Goal: Task Accomplishment & Management: Use online tool/utility

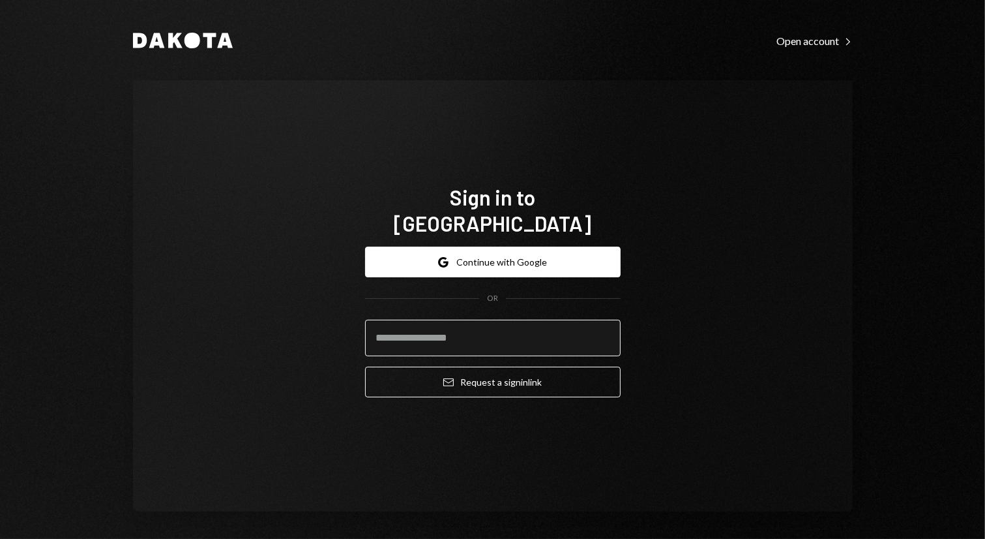
click at [459, 320] on input "email" at bounding box center [493, 338] width 256 height 37
click at [582, 321] on input "email" at bounding box center [493, 338] width 256 height 37
click at [0, 538] on com-1password-button at bounding box center [0, 539] width 0 height 0
type input "**********"
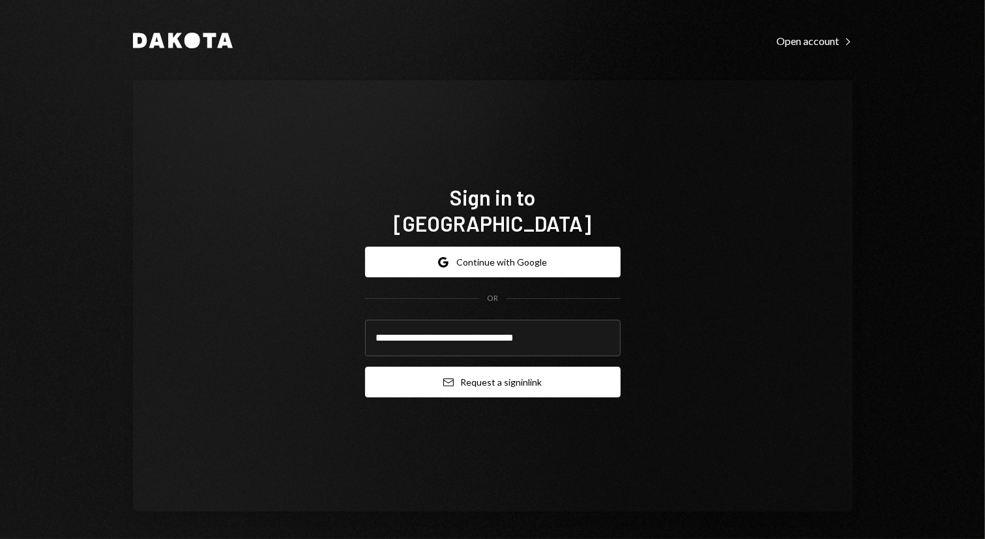
click at [479, 369] on button "Email Request a sign in link" at bounding box center [493, 381] width 256 height 31
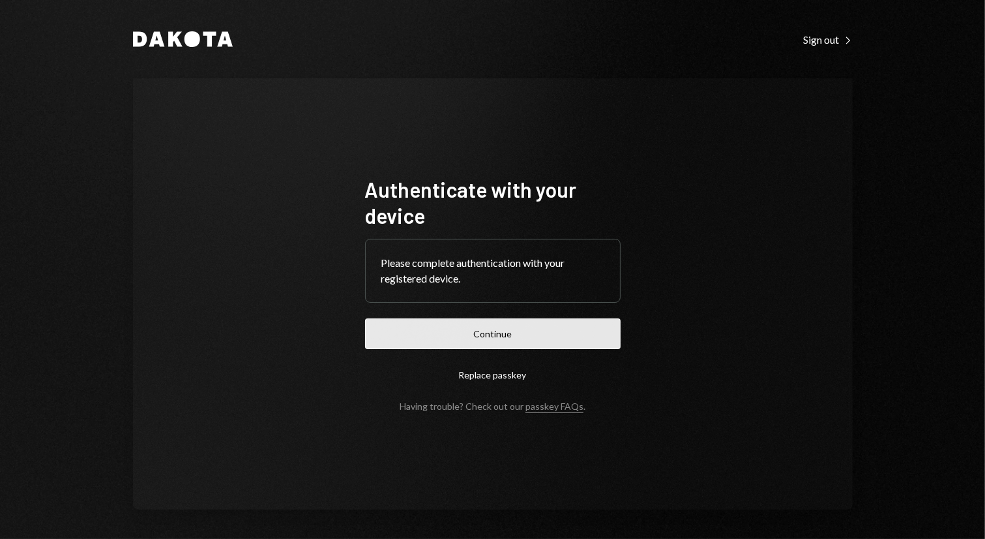
click at [520, 342] on button "Continue" at bounding box center [493, 333] width 256 height 31
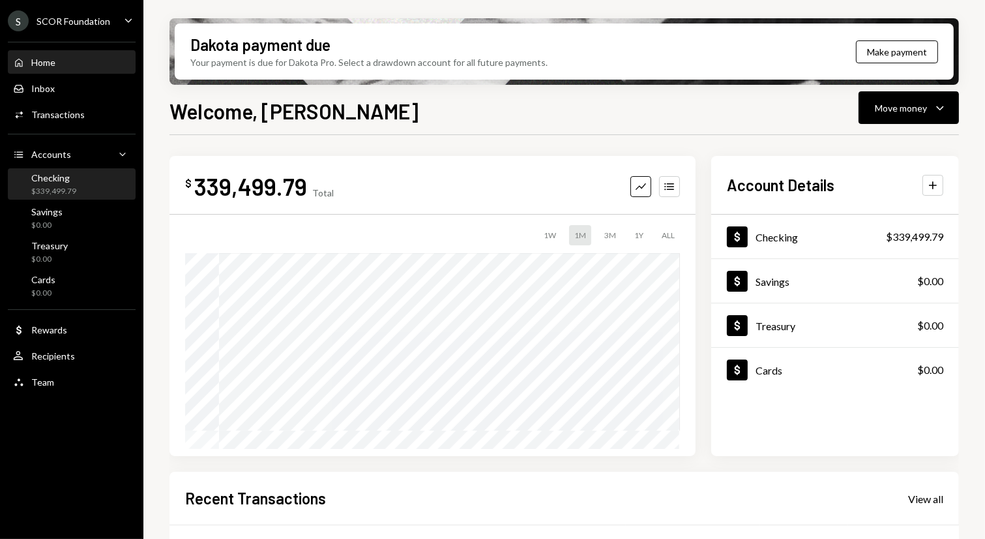
click at [61, 175] on div "Checking" at bounding box center [53, 177] width 45 height 11
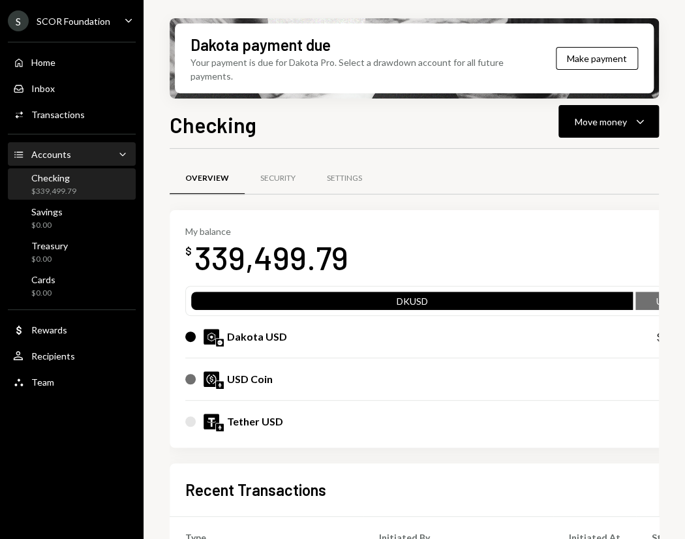
click at [64, 165] on div "Accounts Accounts Caret Down" at bounding box center [71, 154] width 117 height 22
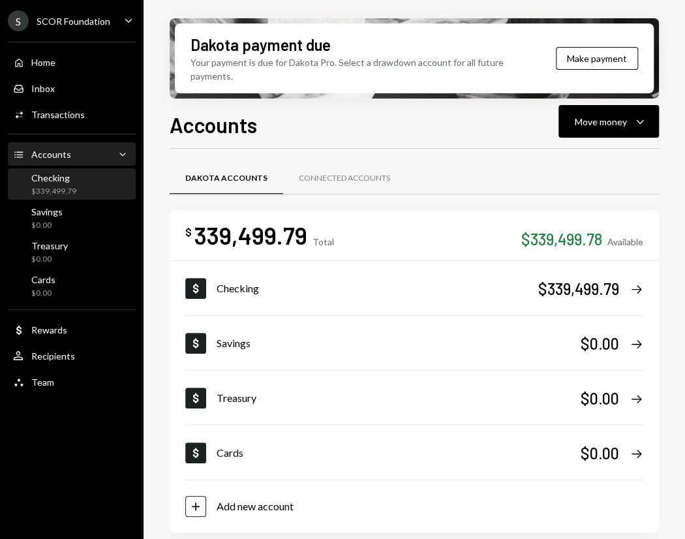
click at [89, 180] on div "Checking $339,499.79" at bounding box center [71, 184] width 117 height 25
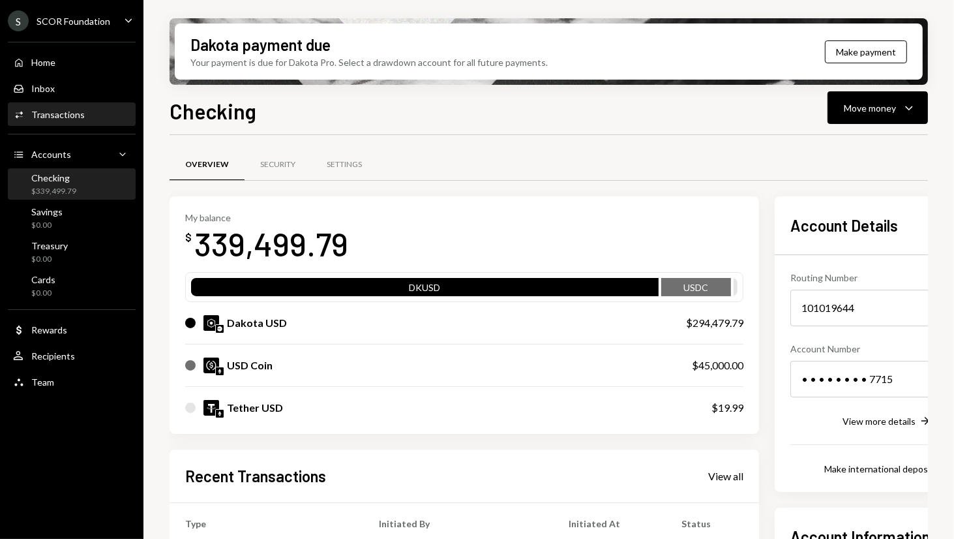
click at [62, 111] on div "Transactions" at bounding box center [57, 114] width 53 height 11
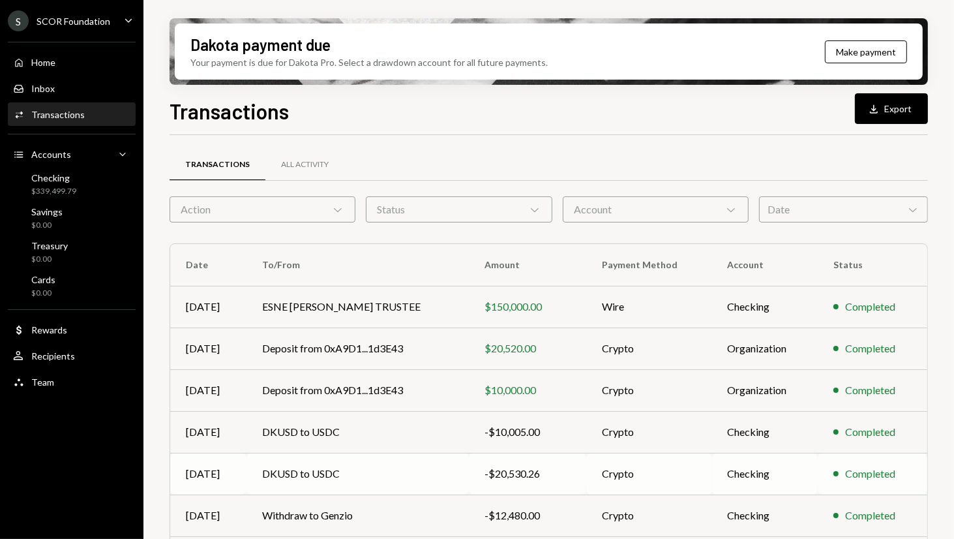
scroll to position [87, 0]
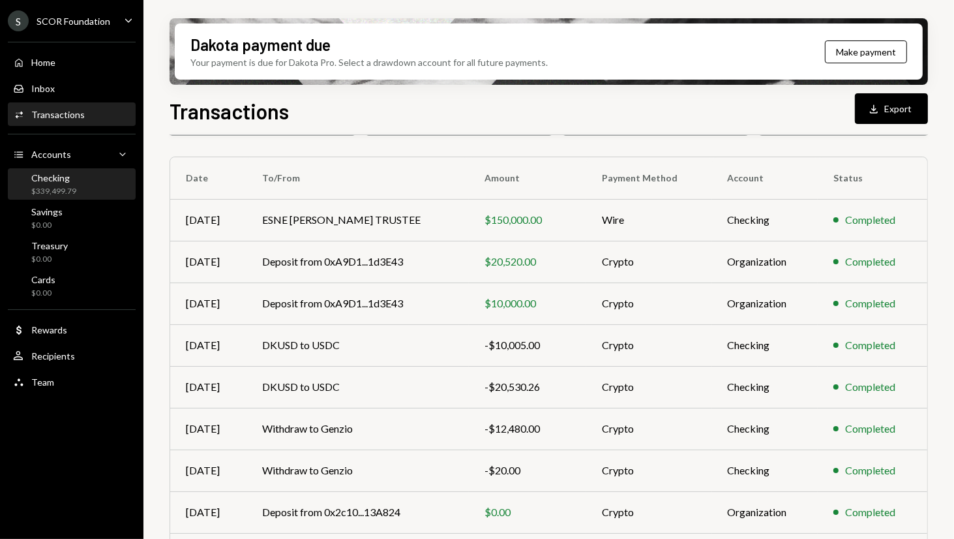
click at [75, 175] on div "Checking" at bounding box center [53, 177] width 45 height 11
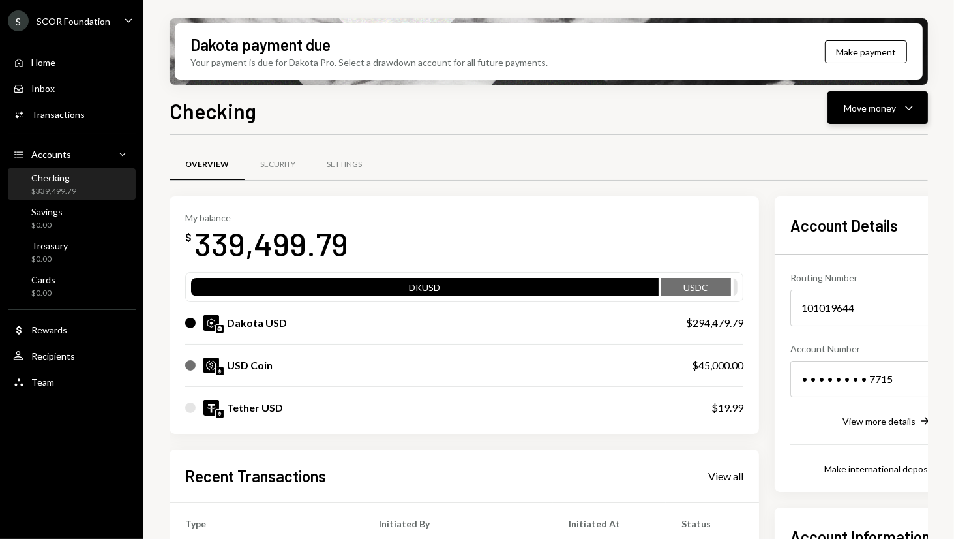
click at [891, 102] on div "Move money" at bounding box center [870, 108] width 52 height 14
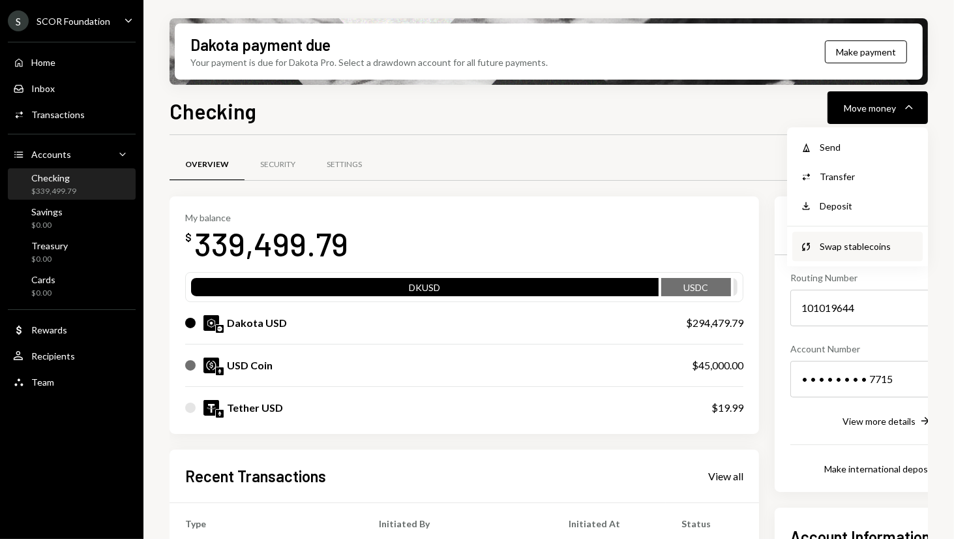
click at [853, 249] on div "Swap stablecoins" at bounding box center [867, 246] width 95 height 14
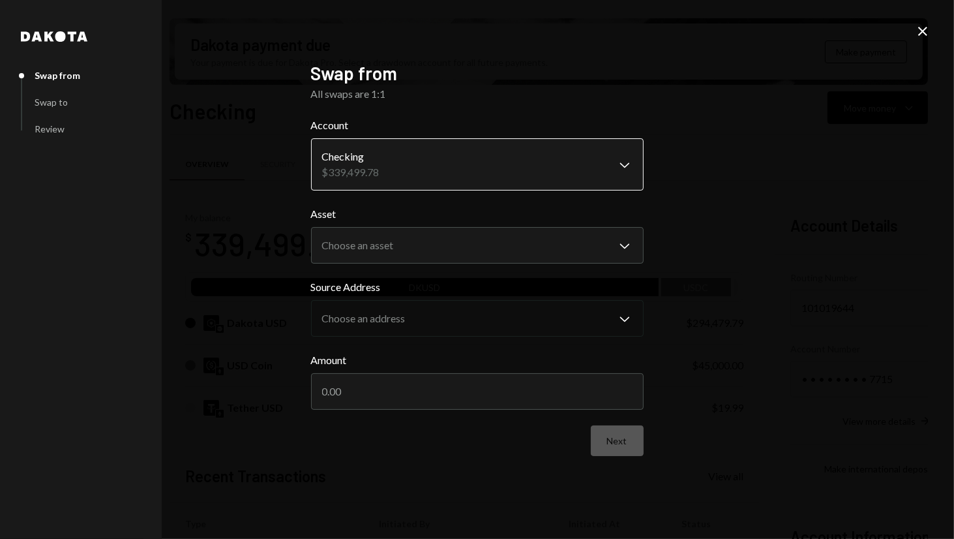
click at [483, 179] on body "S SCOR Foundation Caret Down Home Home Inbox Inbox Activities Transactions Acco…" at bounding box center [477, 269] width 954 height 539
click at [434, 284] on label "Source Address" at bounding box center [477, 287] width 333 height 16
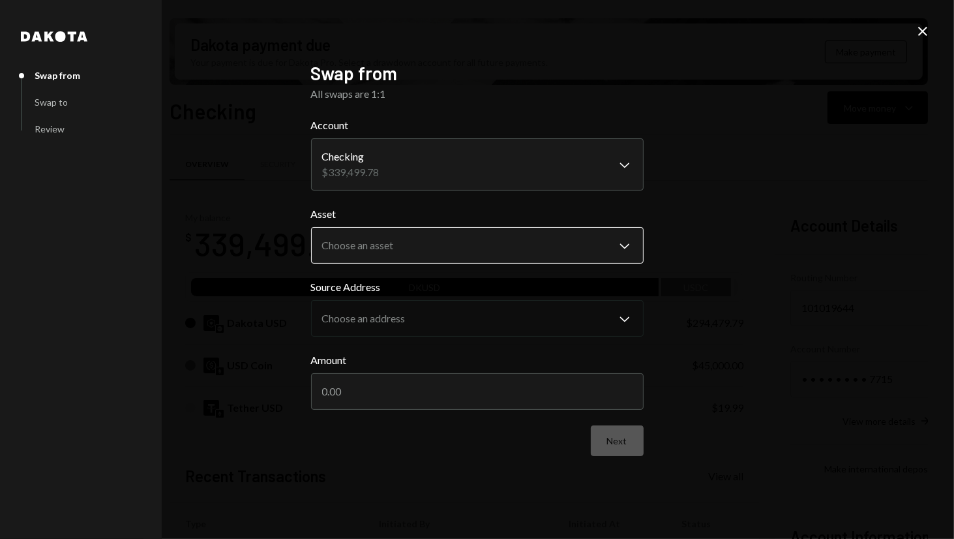
click at [421, 246] on body "S SCOR Foundation Caret Down Home Home Inbox Inbox Activities Transactions Acco…" at bounding box center [477, 269] width 954 height 539
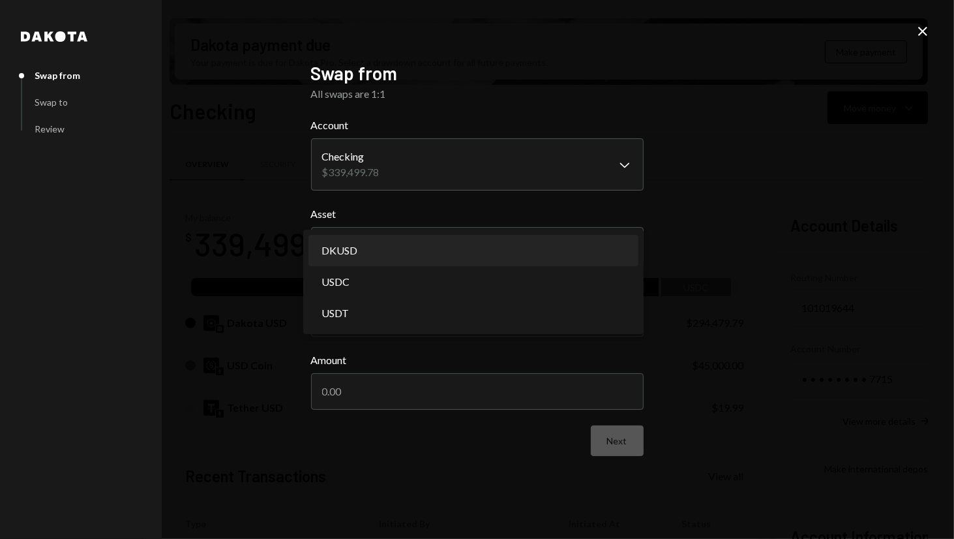
select select "*****"
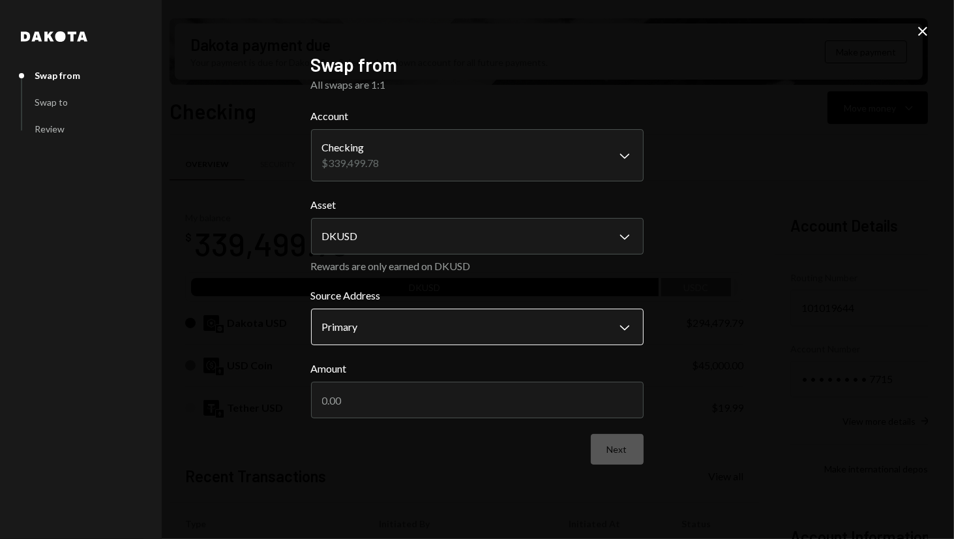
click at [379, 312] on body "S SCOR Foundation Caret Down Home Home Inbox Inbox Activities Transactions Acco…" at bounding box center [477, 269] width 954 height 539
click at [389, 389] on input "Amount" at bounding box center [477, 399] width 333 height 37
type input "30000"
click at [618, 450] on button "Next" at bounding box center [617, 449] width 53 height 31
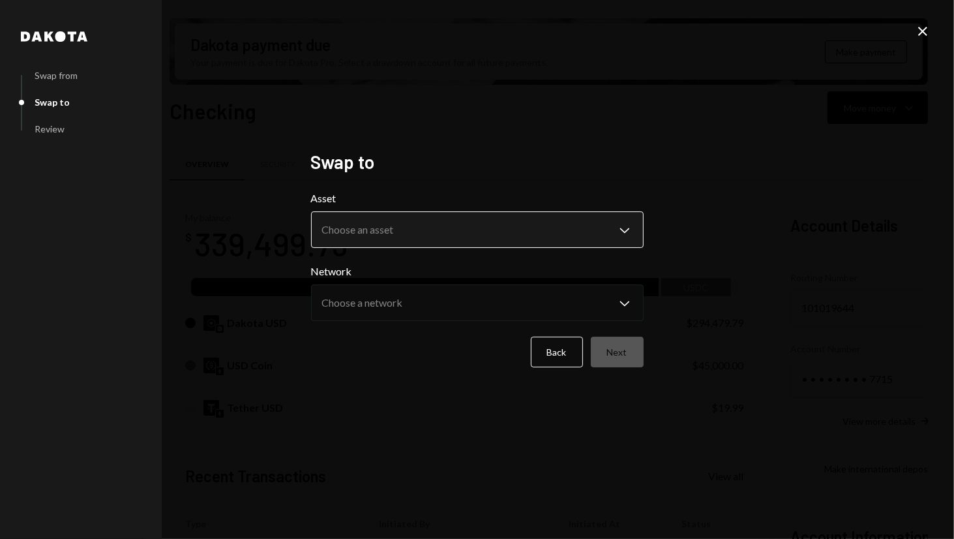
click at [462, 231] on body "S SCOR Foundation Caret Down Home Home Inbox Inbox Activities Transactions Acco…" at bounding box center [477, 269] width 954 height 539
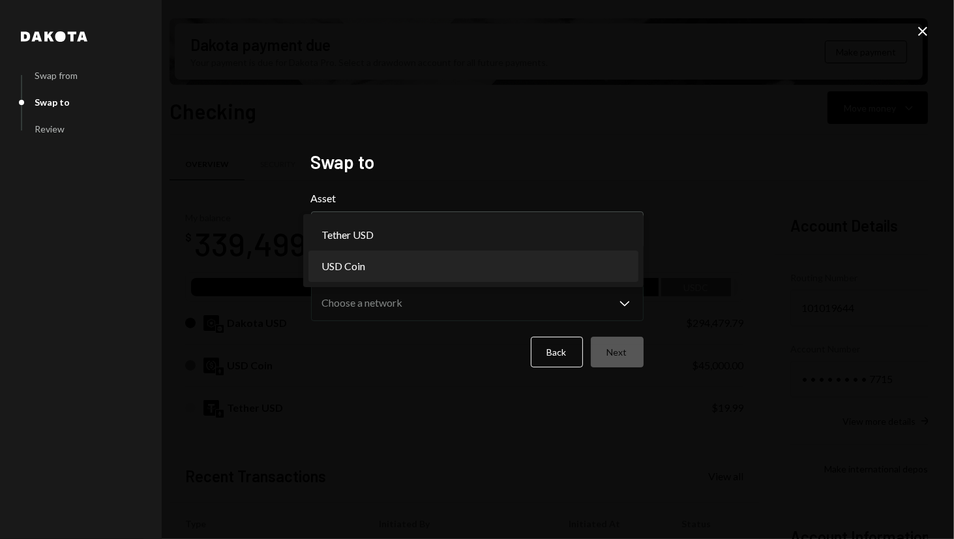
select select "****"
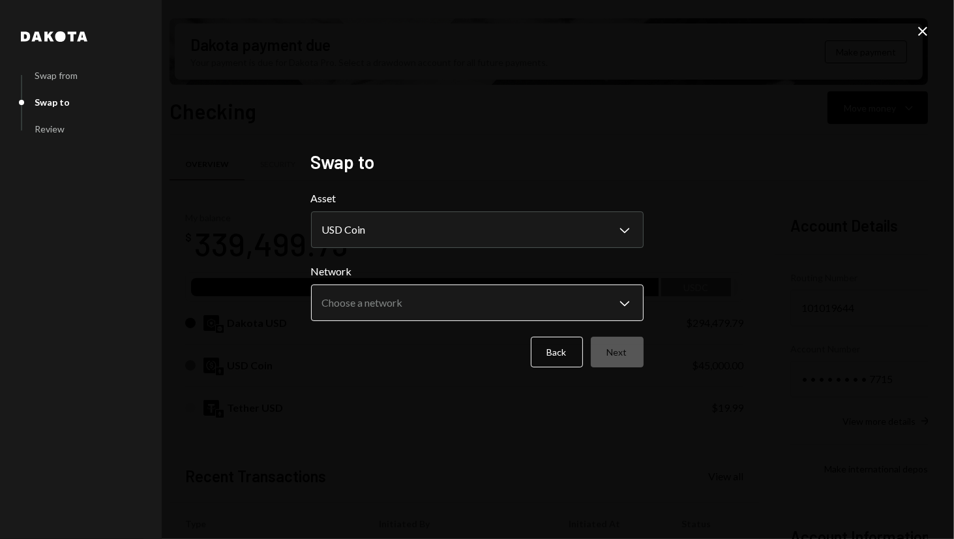
click at [420, 293] on body "S SCOR Foundation Caret Down Home Home Inbox Inbox Activities Transactions Acco…" at bounding box center [477, 269] width 954 height 539
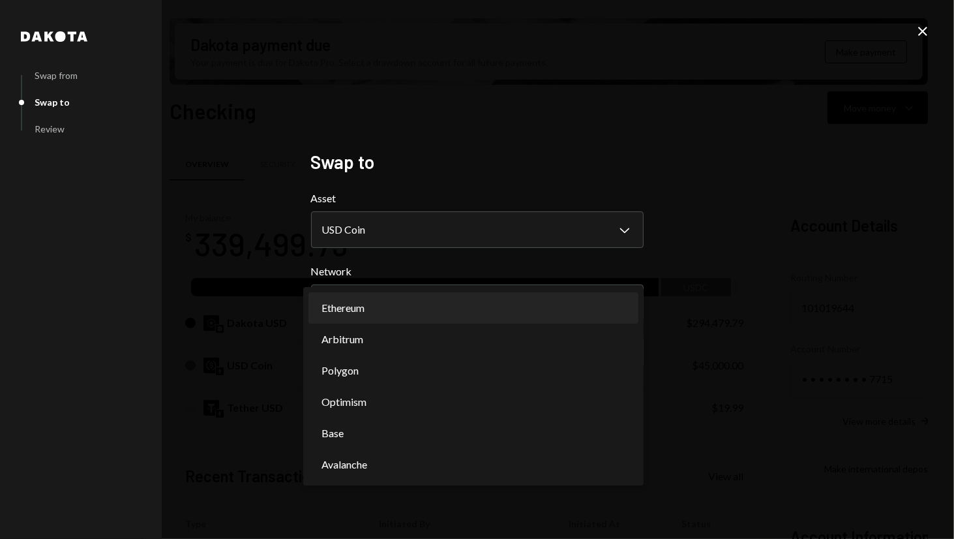
select select "**********"
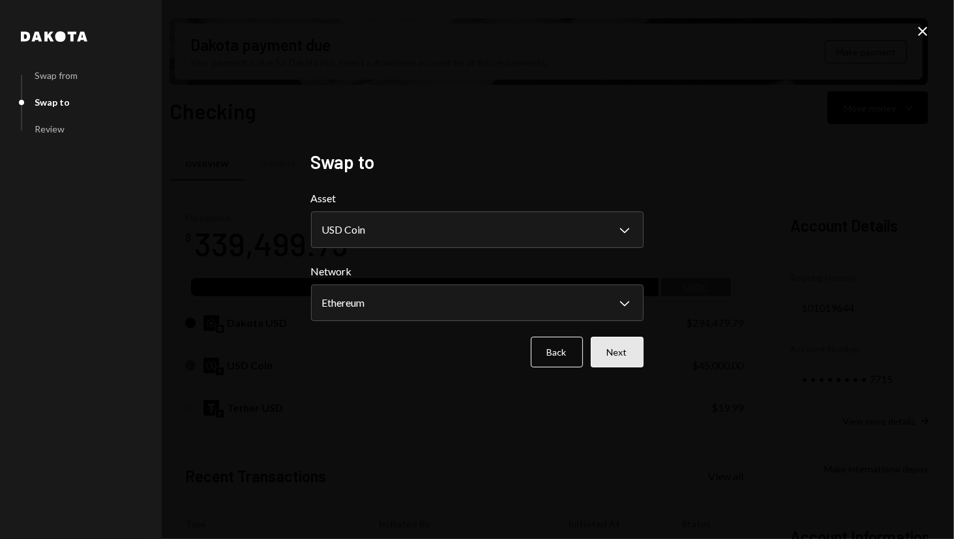
click at [616, 341] on button "Next" at bounding box center [617, 351] width 53 height 31
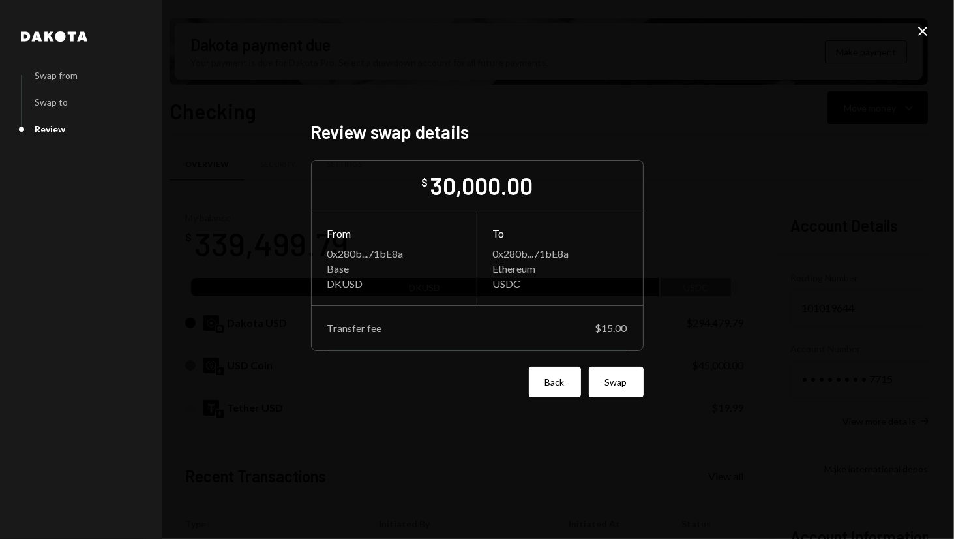
click at [569, 382] on button "Back" at bounding box center [555, 381] width 52 height 31
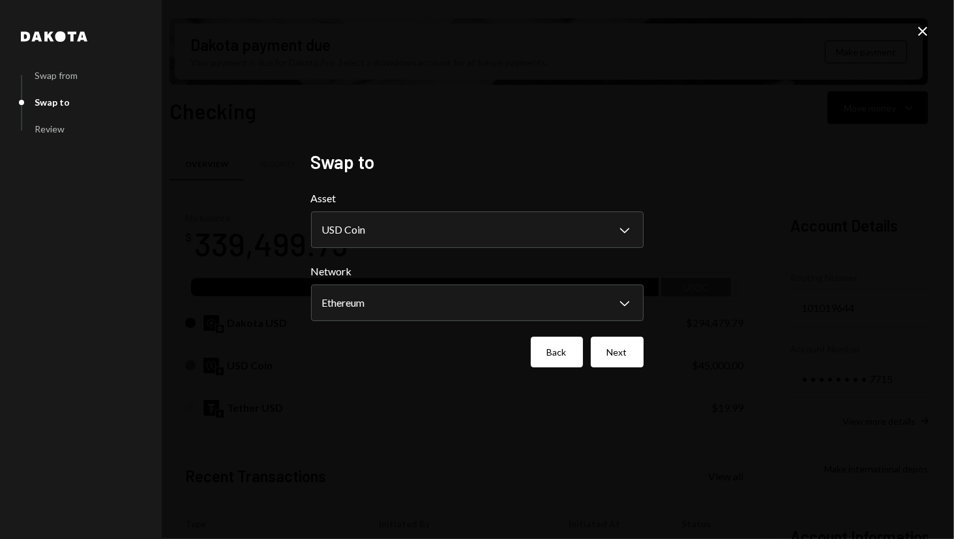
click at [558, 351] on button "Back" at bounding box center [557, 351] width 52 height 31
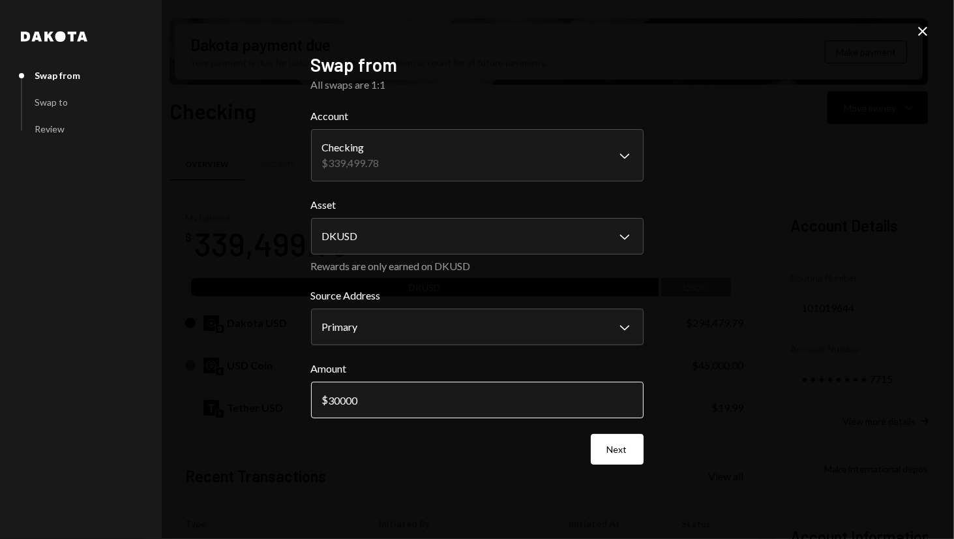
click at [488, 398] on input "30000" at bounding box center [477, 399] width 333 height 37
type input "30015"
click at [608, 444] on button "Next" at bounding box center [617, 449] width 53 height 31
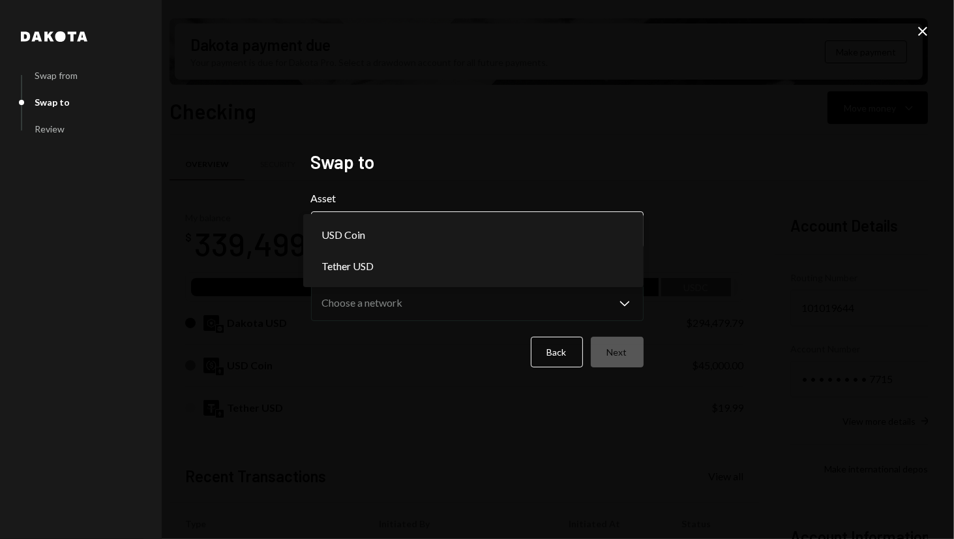
click at [395, 220] on body "S SCOR Foundation Caret Down Home Home Inbox Inbox Activities Transactions Acco…" at bounding box center [477, 269] width 954 height 539
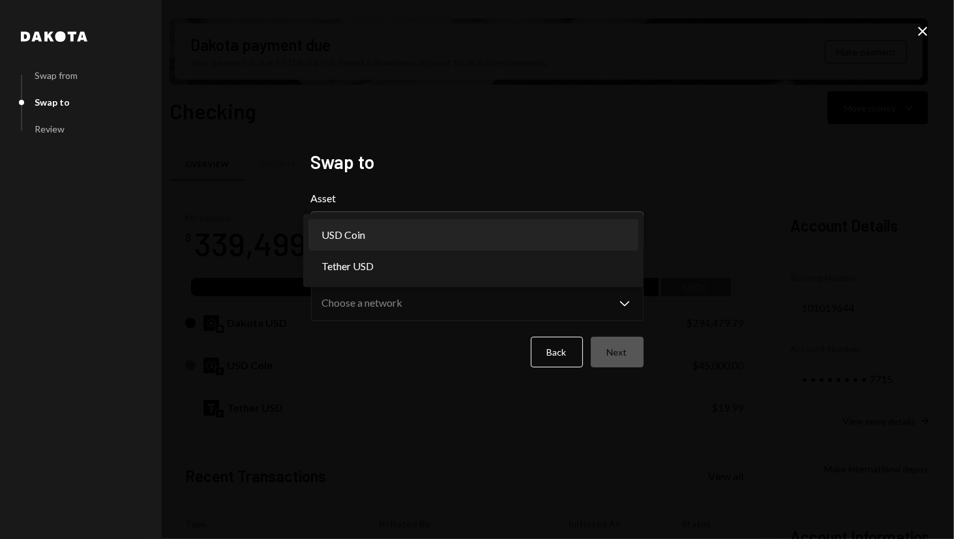
select select "****"
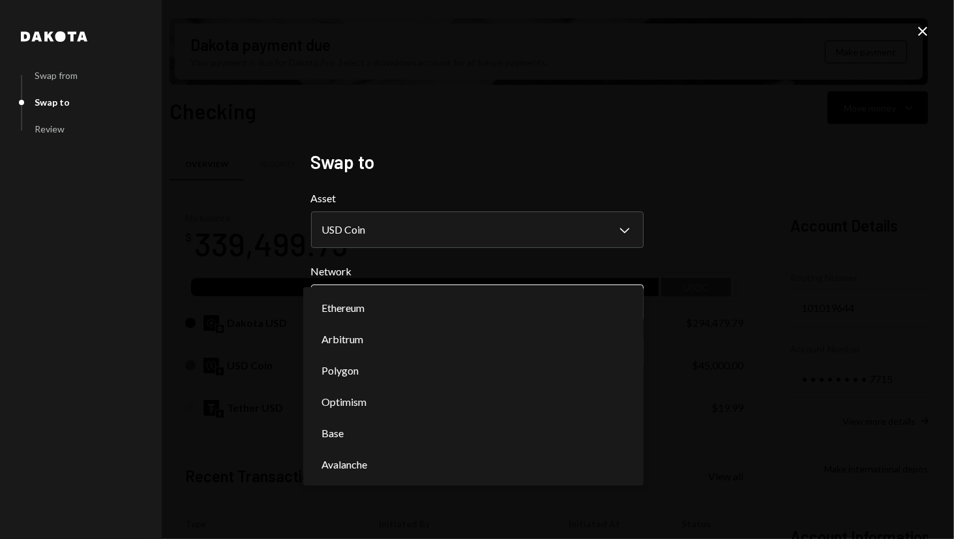
click at [386, 298] on body "S SCOR Foundation Caret Down Home Home Inbox Inbox Activities Transactions Acco…" at bounding box center [477, 269] width 954 height 539
select select "**********"
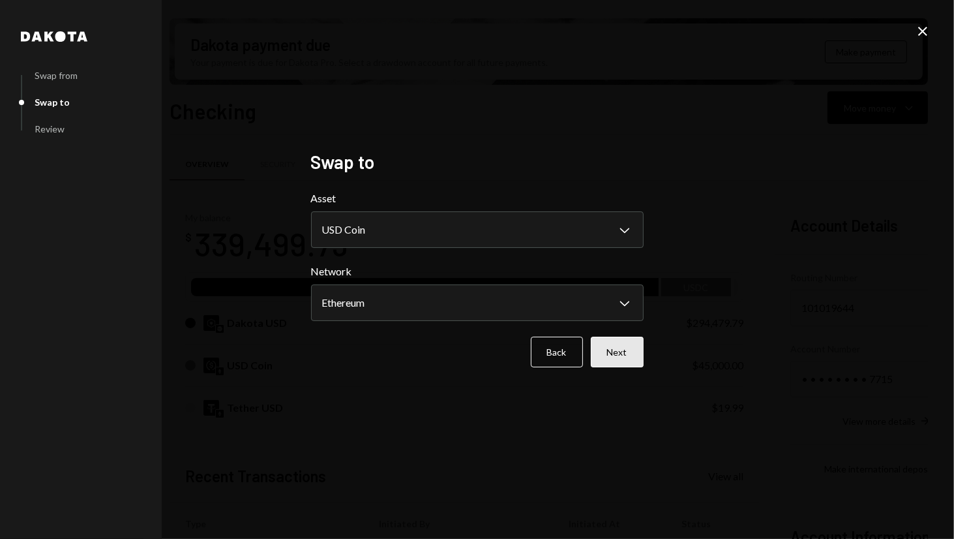
click at [612, 349] on button "Next" at bounding box center [617, 351] width 53 height 31
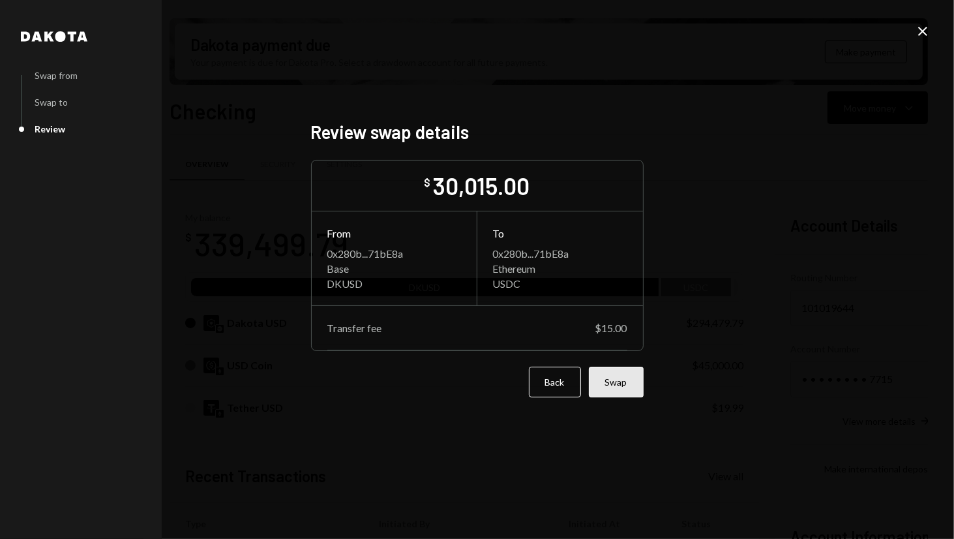
click at [609, 379] on button "Swap" at bounding box center [616, 381] width 55 height 31
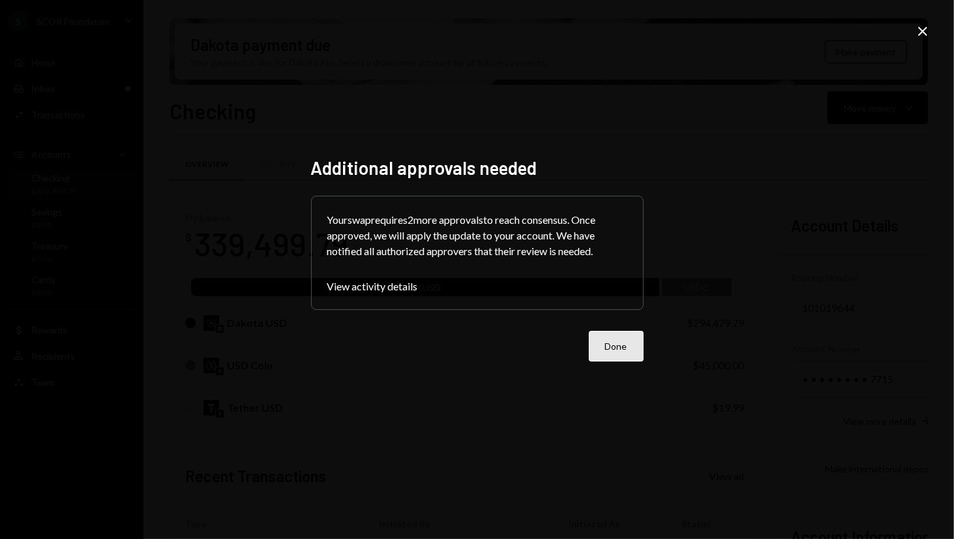
click at [620, 338] on button "Done" at bounding box center [616, 346] width 55 height 31
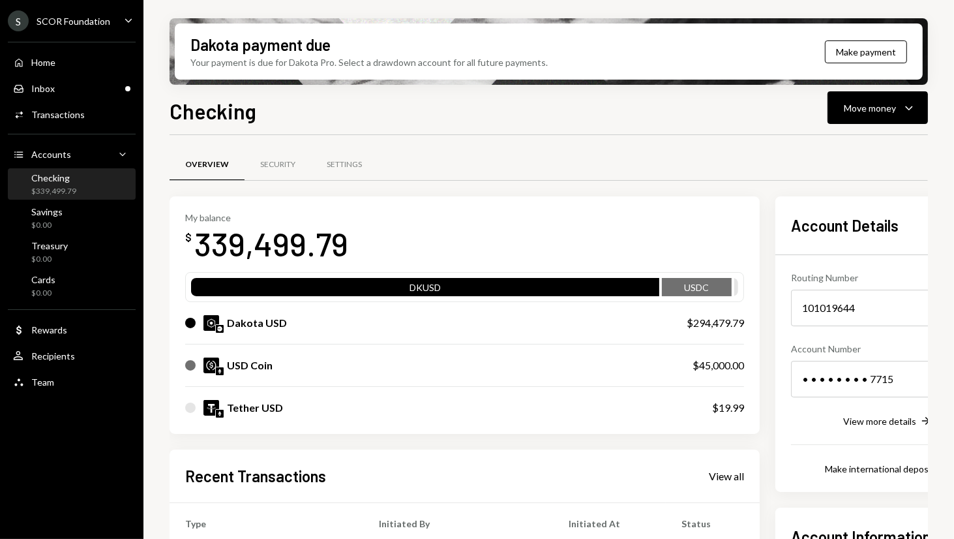
click at [591, 136] on div "Overview Security Settings My balance $ 339,499.79 DKUSD USDC Dakota USD $294,4…" at bounding box center [549, 457] width 758 height 644
